Goal: Navigation & Orientation: Find specific page/section

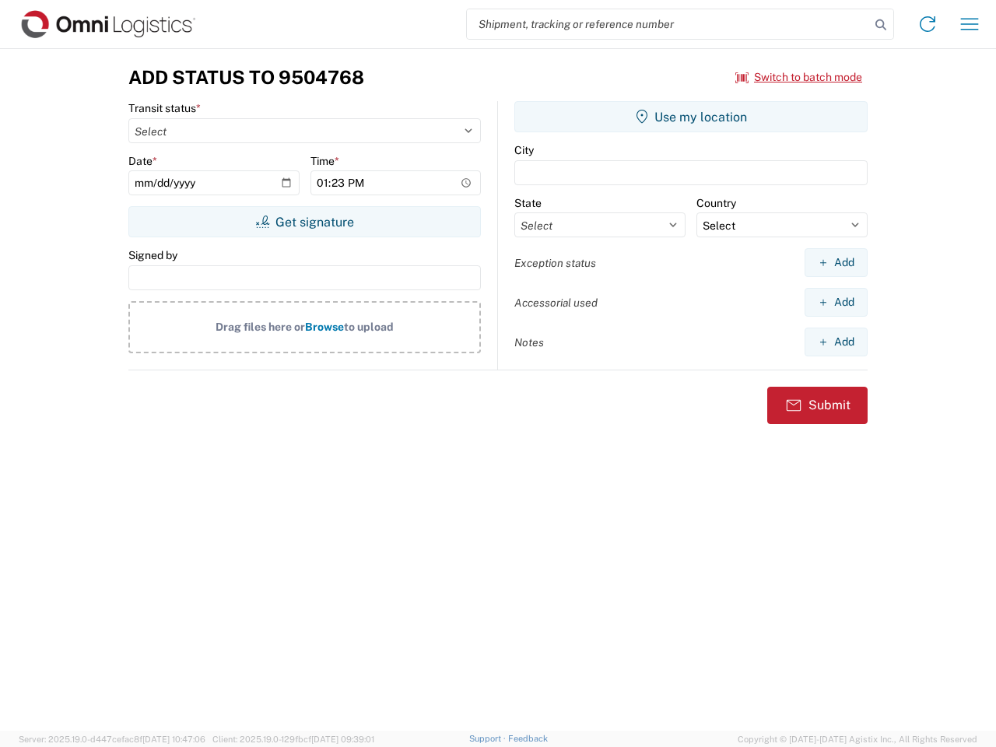
click at [669, 24] on input "search" at bounding box center [668, 24] width 403 height 30
click at [881, 25] on icon at bounding box center [881, 25] width 22 height 22
click at [928, 24] on icon at bounding box center [927, 24] width 25 height 25
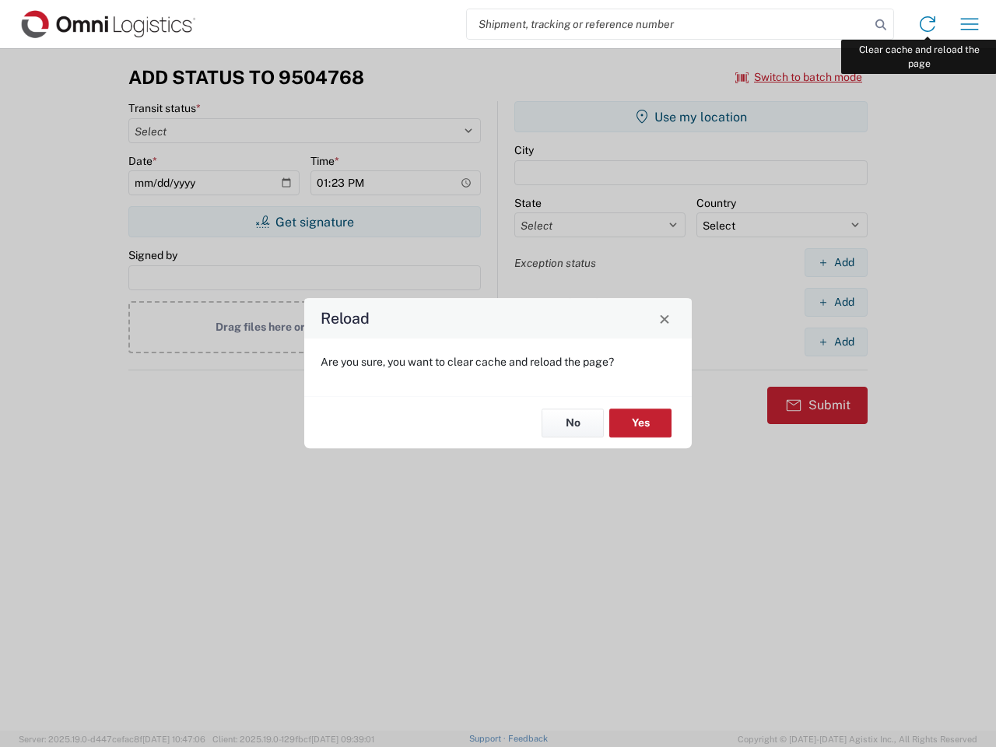
click at [970, 24] on div "Reload Are you sure, you want to clear cache and reload the page? No Yes" at bounding box center [498, 373] width 996 height 747
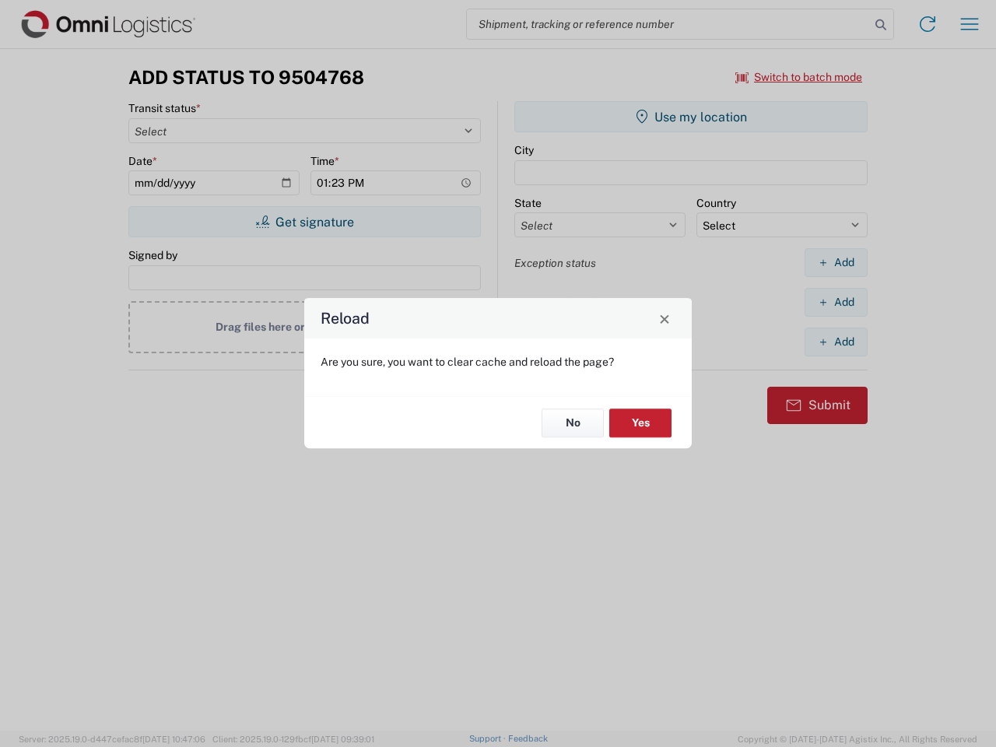
click at [799, 77] on div "Reload Are you sure, you want to clear cache and reload the page? No Yes" at bounding box center [498, 373] width 996 height 747
click at [304, 222] on div "Reload Are you sure, you want to clear cache and reload the page? No Yes" at bounding box center [498, 373] width 996 height 747
click at [691, 117] on div "Reload Are you sure, you want to clear cache and reload the page? No Yes" at bounding box center [498, 373] width 996 height 747
click at [836, 262] on div "Reload Are you sure, you want to clear cache and reload the page? No Yes" at bounding box center [498, 373] width 996 height 747
click at [836, 302] on div "Reload Are you sure, you want to clear cache and reload the page? No Yes" at bounding box center [498, 373] width 996 height 747
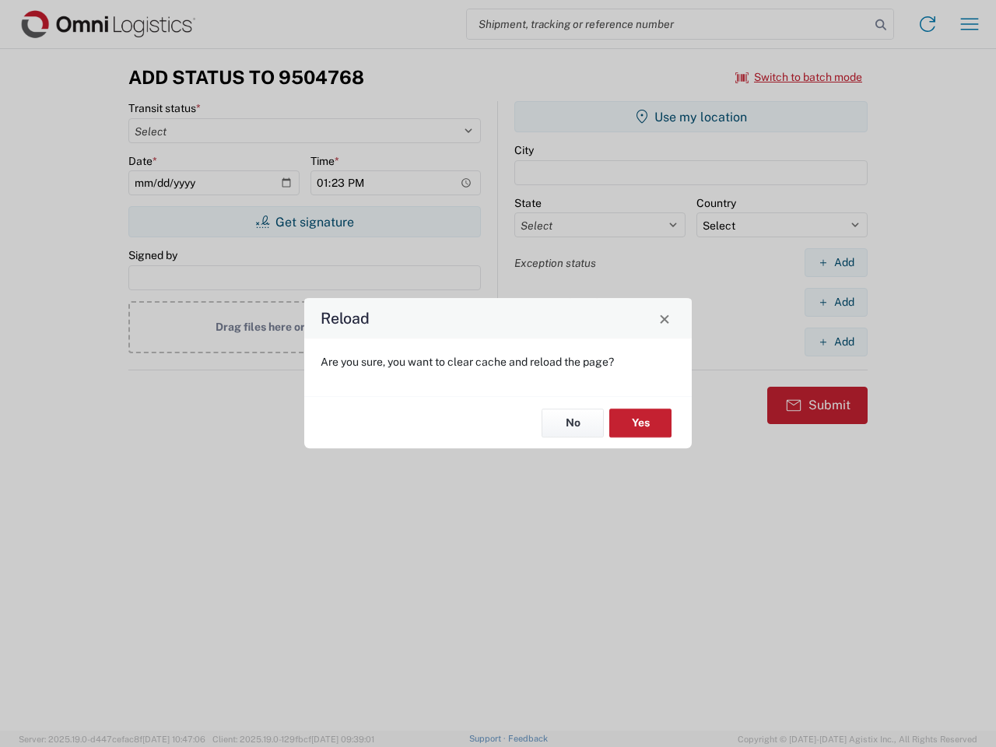
click at [836, 342] on div "Reload Are you sure, you want to clear cache and reload the page? No Yes" at bounding box center [498, 373] width 996 height 747
